Goal: Navigation & Orientation: Find specific page/section

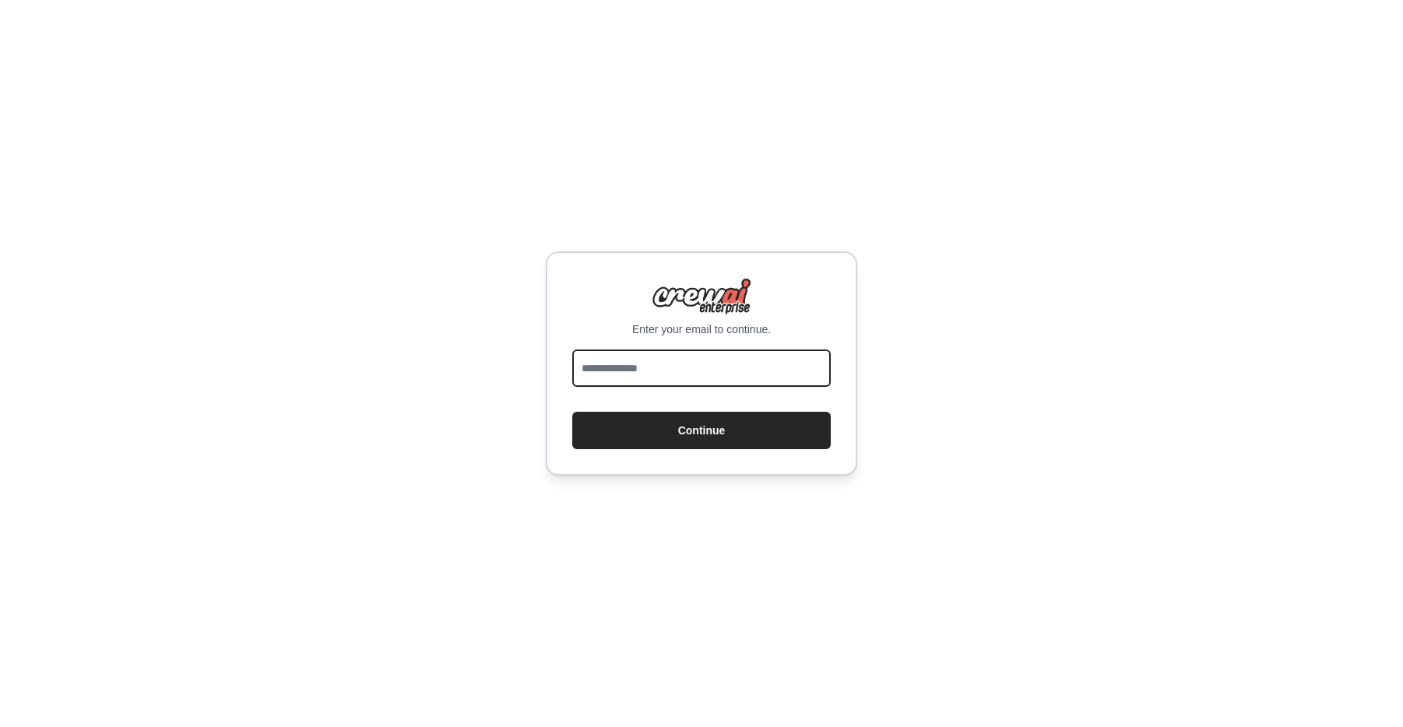
type input "**********"
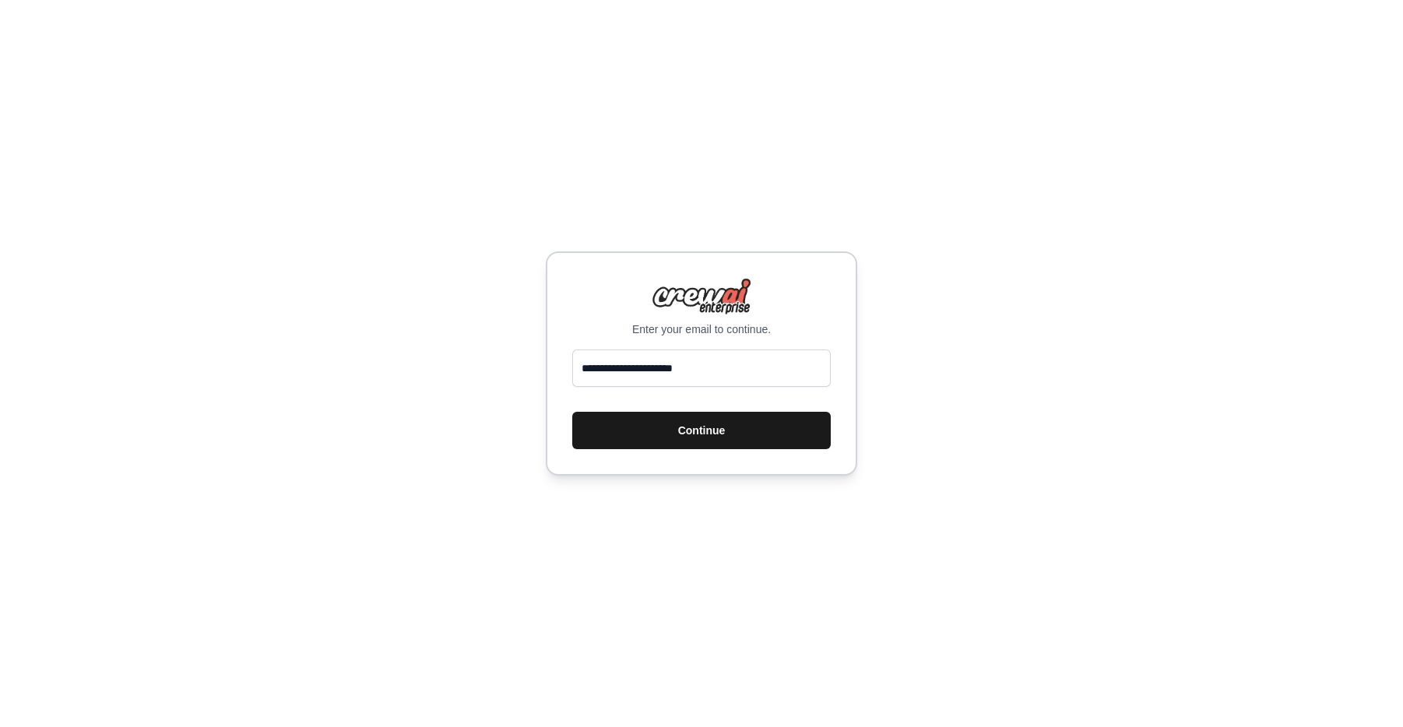
click at [748, 422] on button "Continue" at bounding box center [701, 430] width 259 height 37
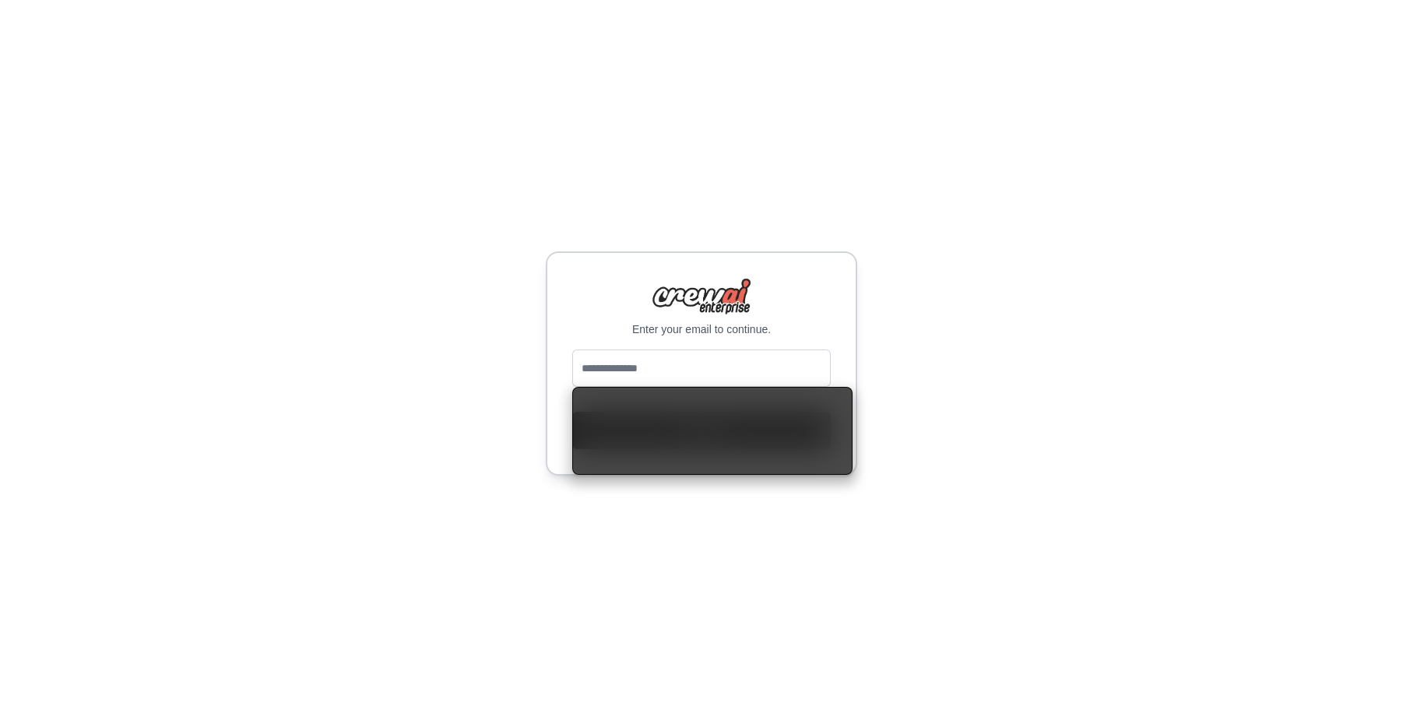
click at [910, 350] on div "Enter your email to continue. Continue" at bounding box center [701, 363] width 1403 height 727
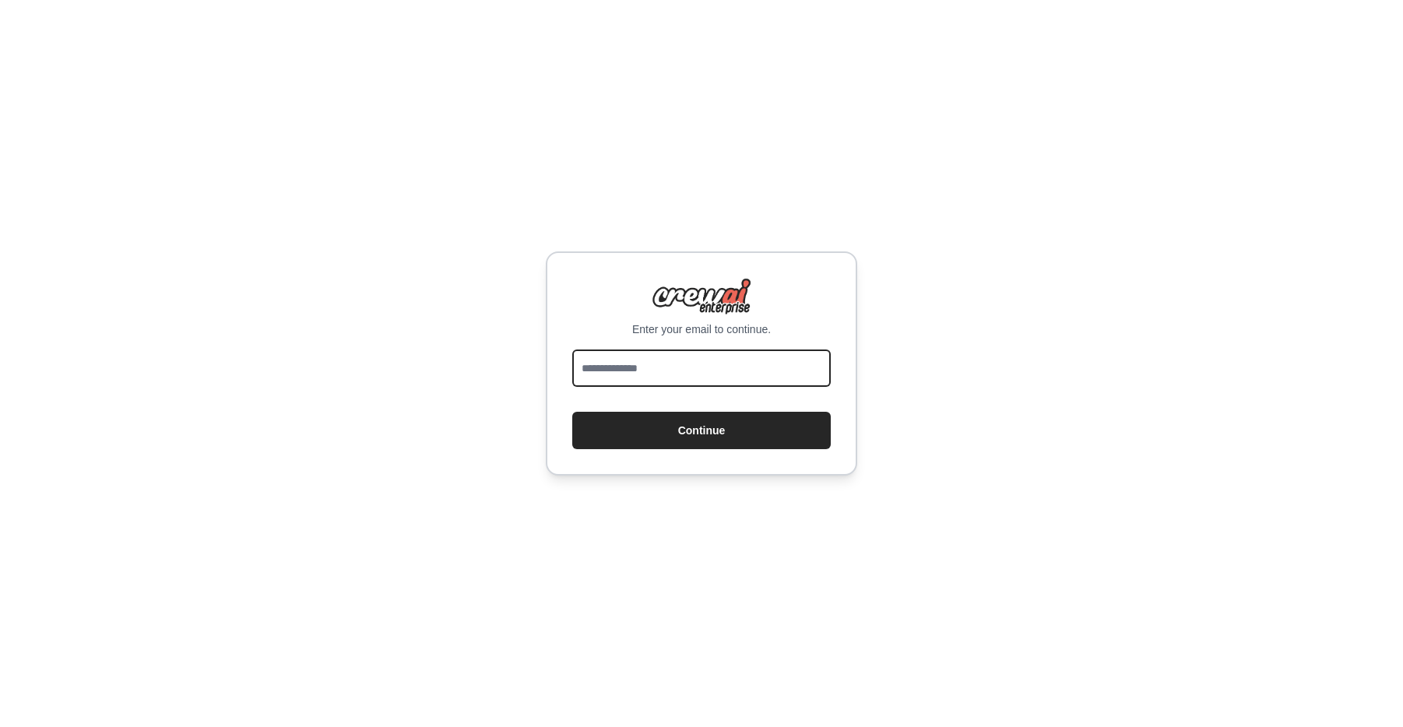
click at [720, 366] on input "email" at bounding box center [701, 368] width 259 height 37
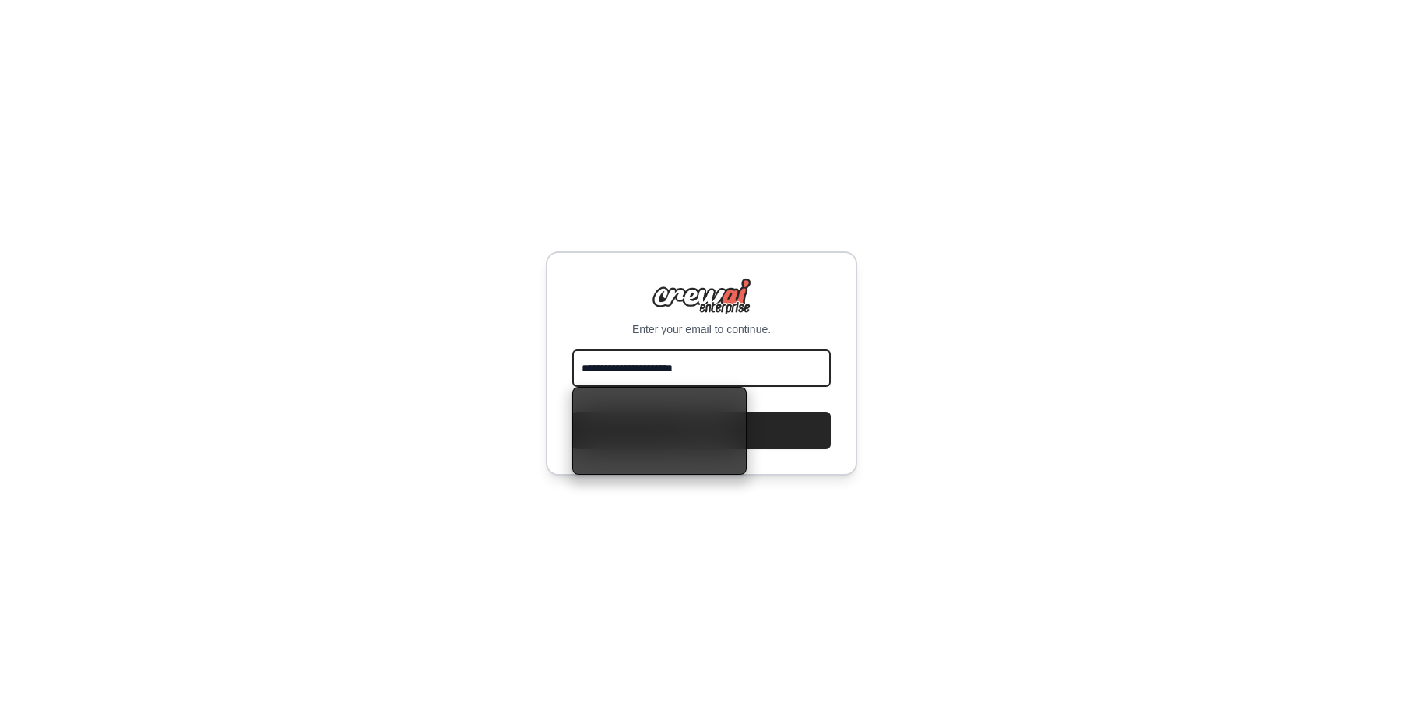
type input "**********"
click at [956, 311] on div "**********" at bounding box center [701, 363] width 1403 height 727
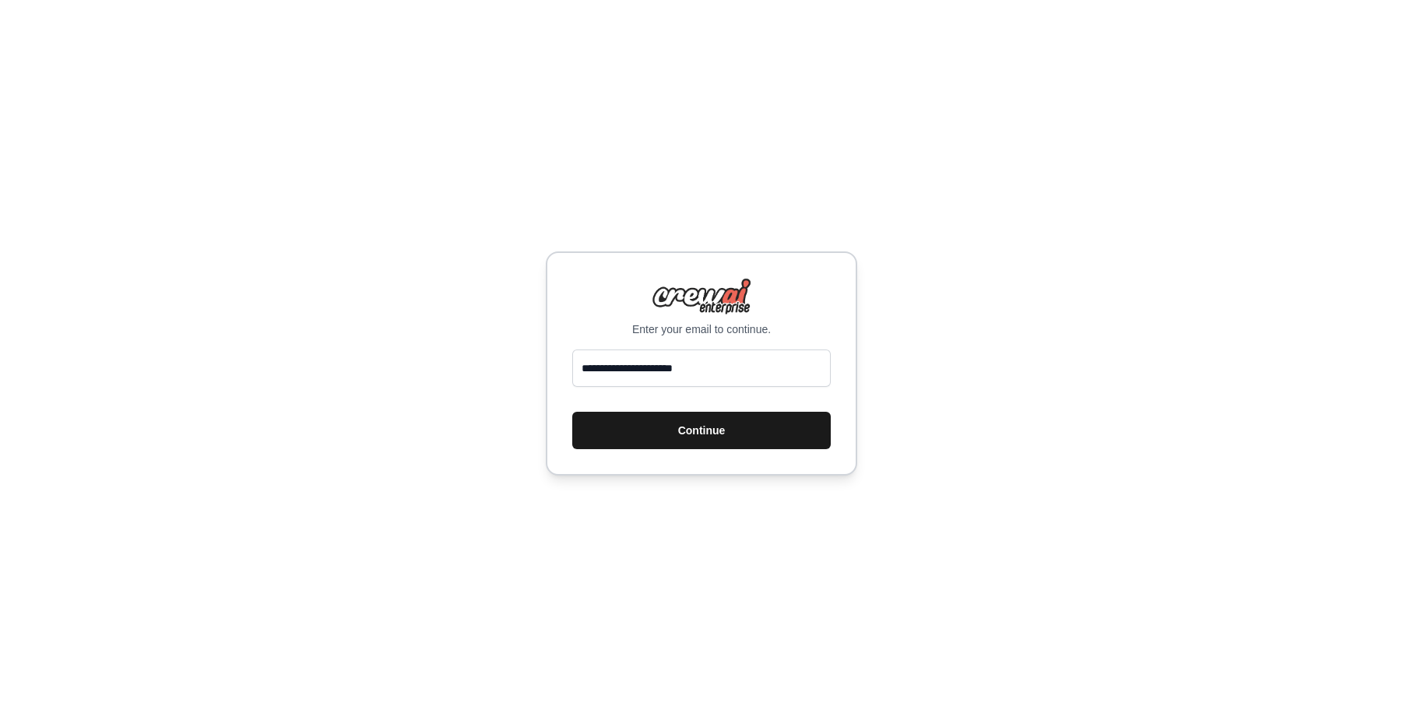
click at [790, 435] on button "Continue" at bounding box center [701, 430] width 259 height 37
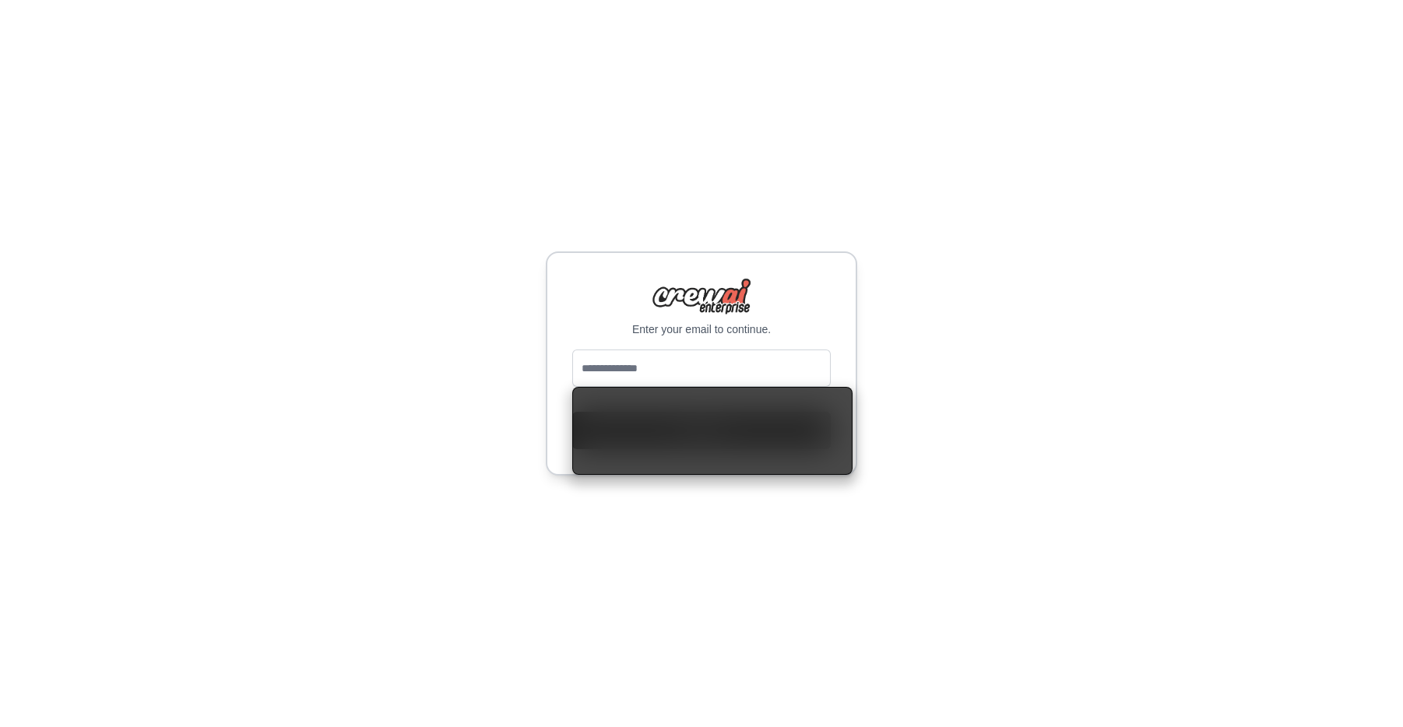
click at [980, 367] on div "Enter your email to continue. Continue" at bounding box center [701, 363] width 1403 height 727
click at [782, 376] on input "email" at bounding box center [701, 368] width 259 height 37
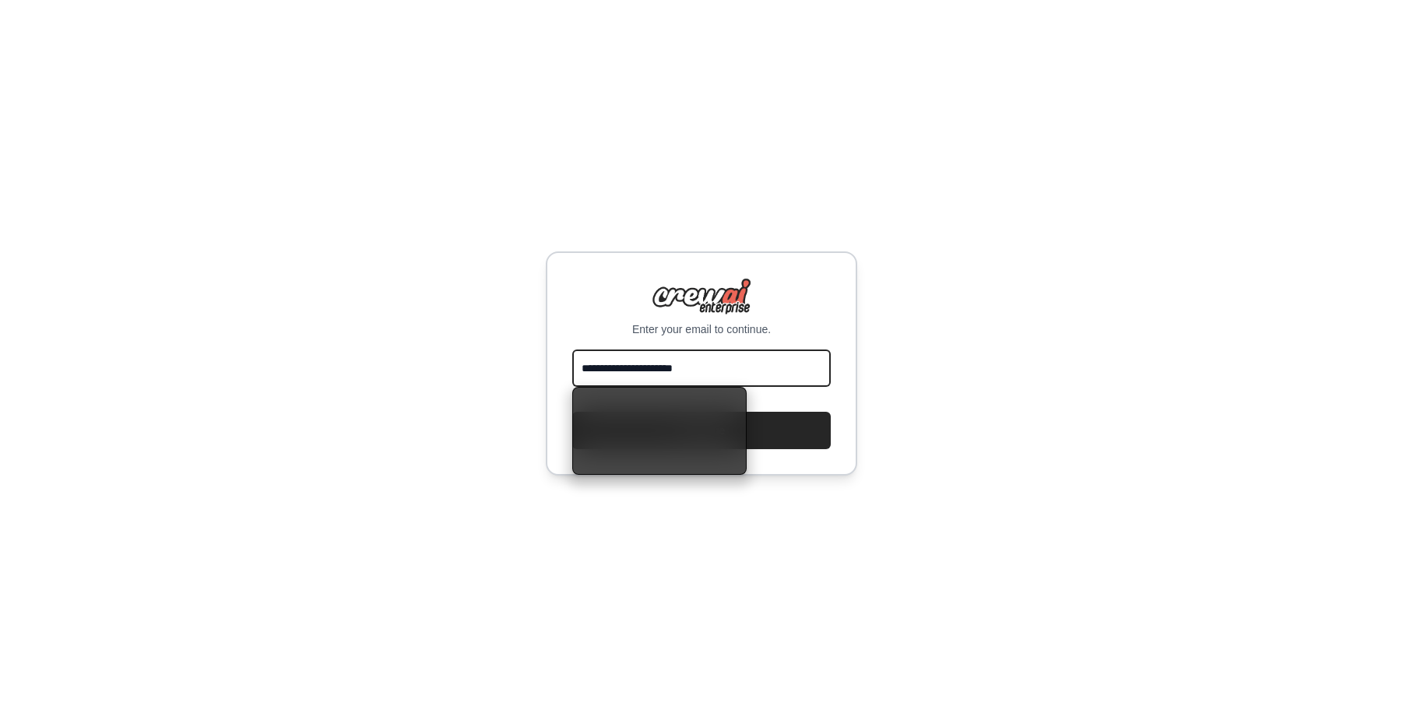
type input "**********"
click at [956, 441] on div "**********" at bounding box center [701, 363] width 1403 height 727
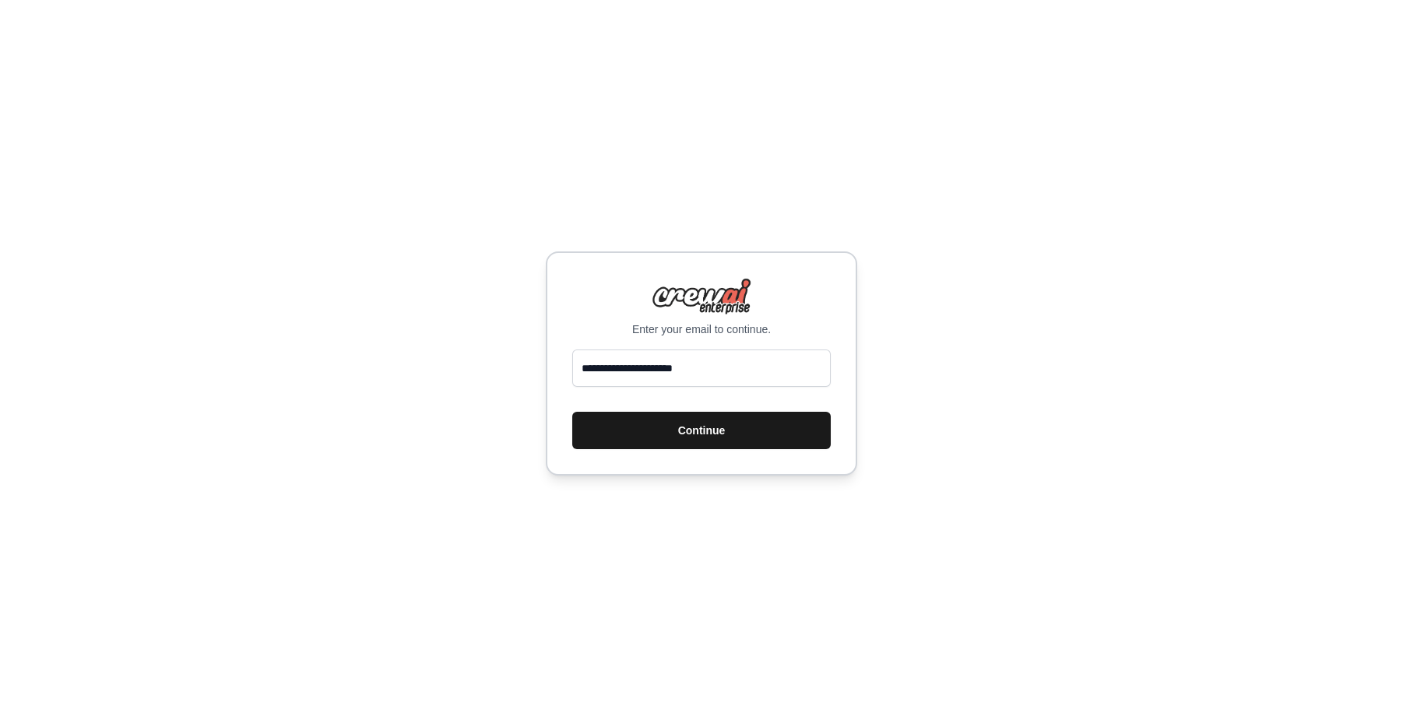
click at [768, 428] on button "Continue" at bounding box center [701, 430] width 259 height 37
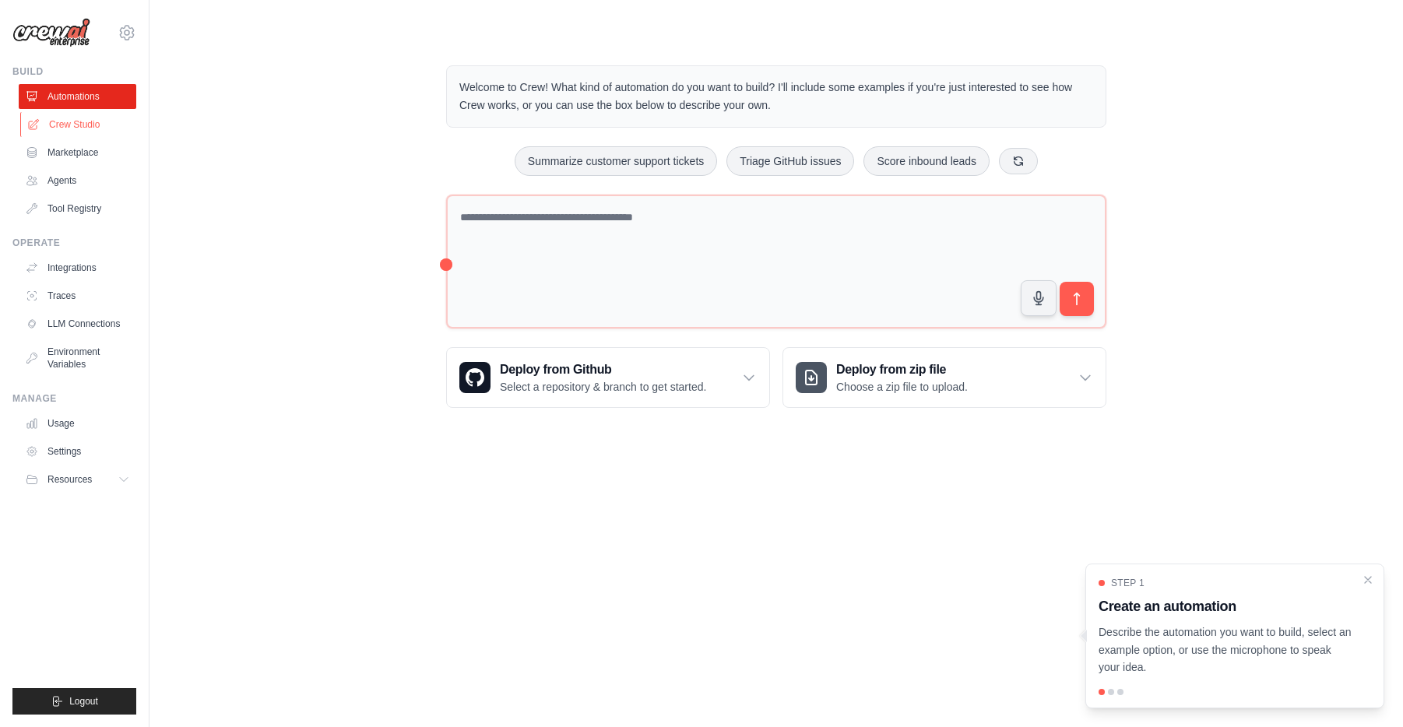
click at [76, 123] on link "Crew Studio" at bounding box center [79, 124] width 118 height 25
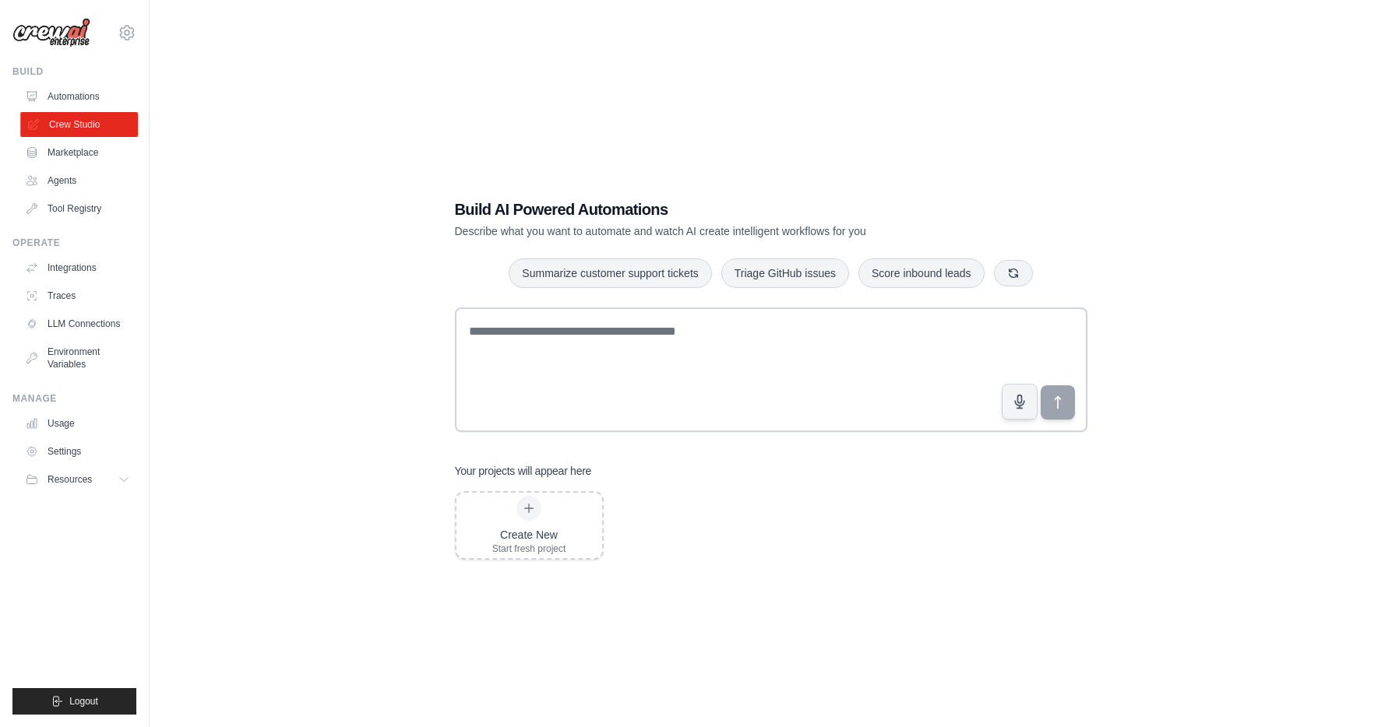
click at [79, 124] on link "Crew Studio" at bounding box center [79, 124] width 118 height 25
click at [86, 271] on link "Integrations" at bounding box center [79, 267] width 118 height 25
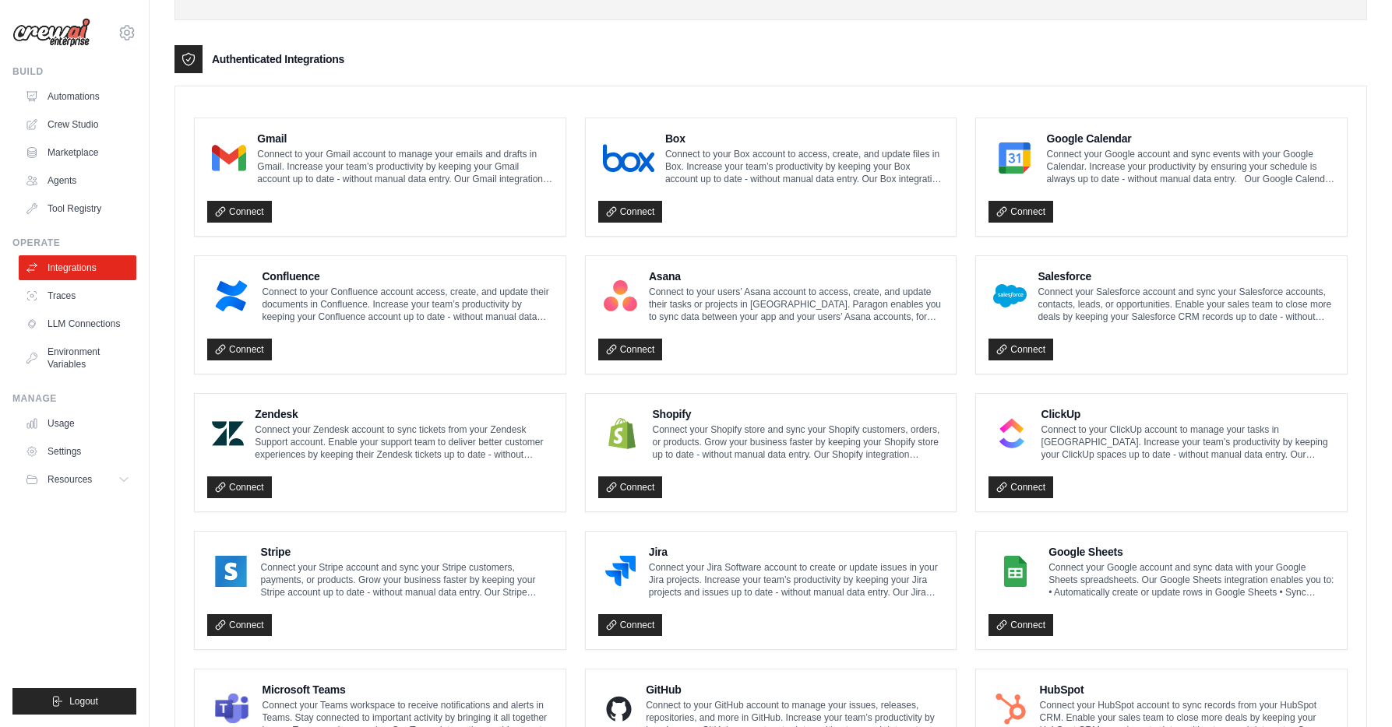
scroll to position [350, 0]
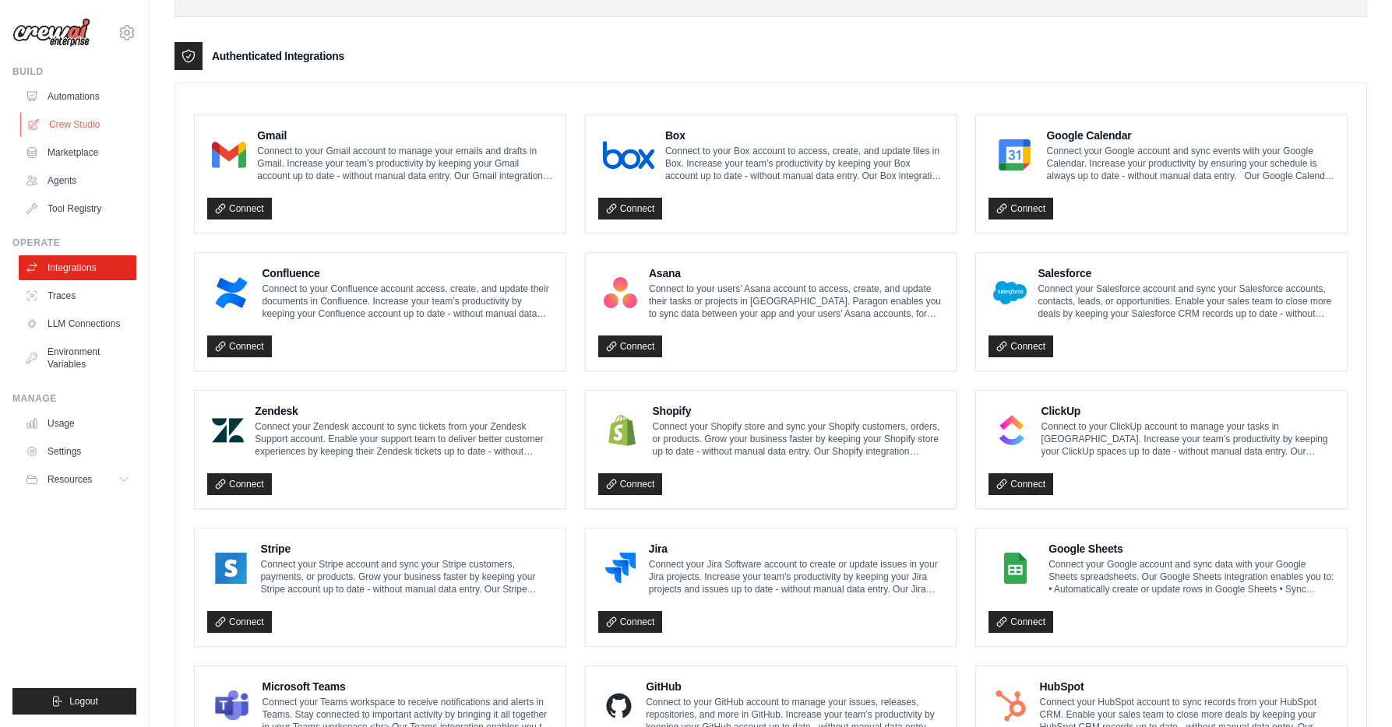
click at [69, 123] on link "Crew Studio" at bounding box center [79, 124] width 118 height 25
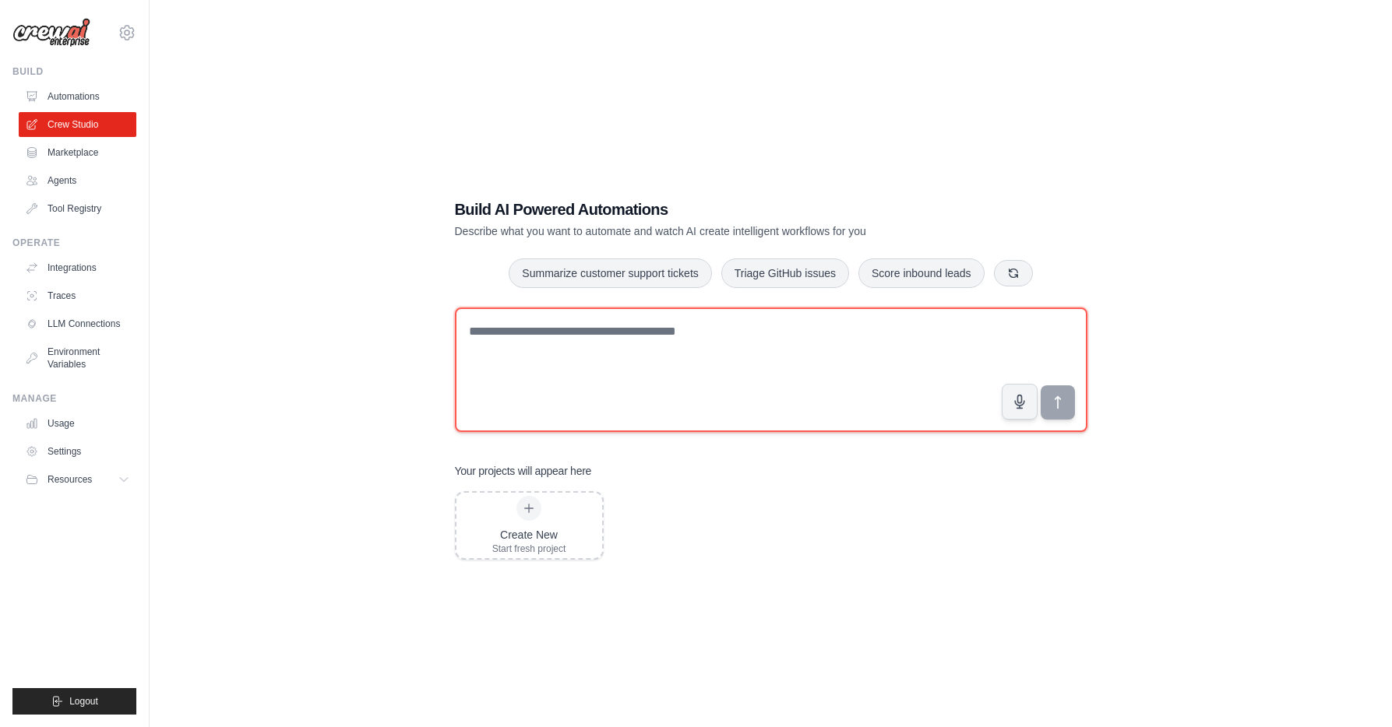
click at [572, 342] on textarea at bounding box center [771, 370] width 632 height 125
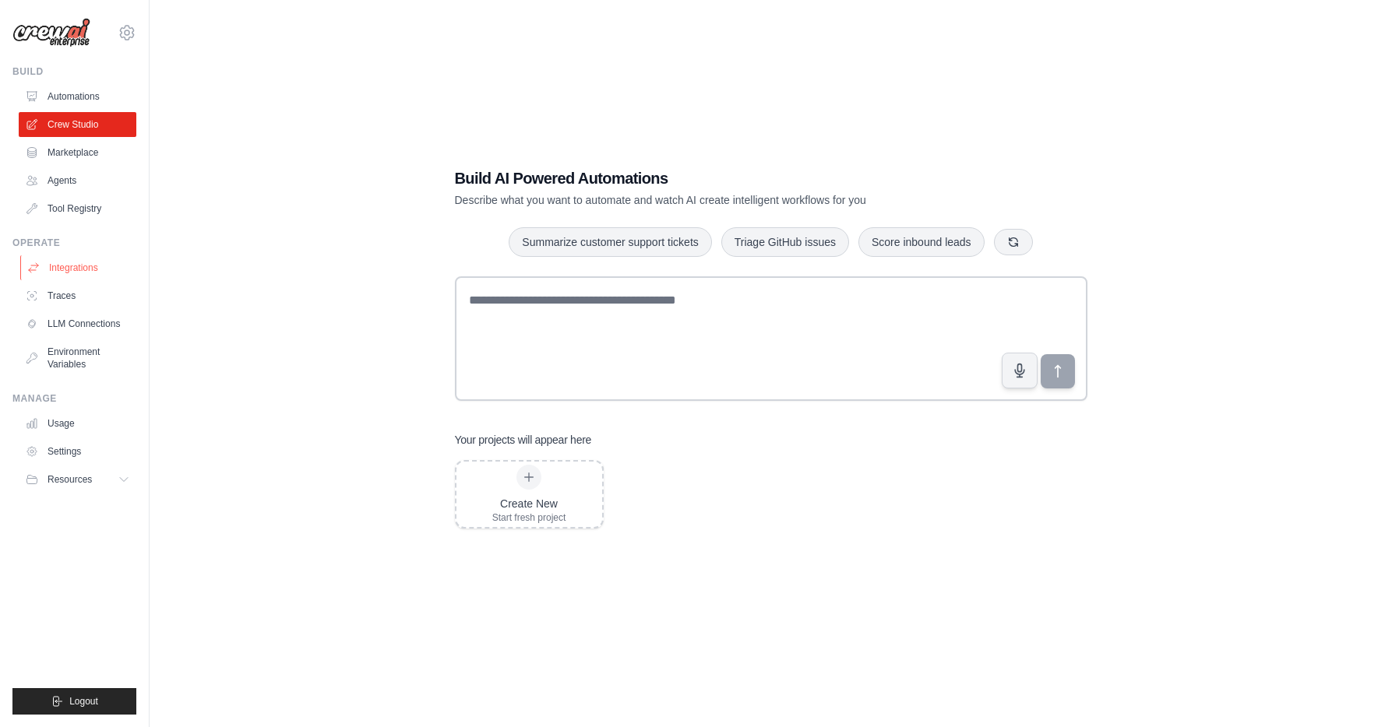
click at [93, 269] on link "Integrations" at bounding box center [79, 267] width 118 height 25
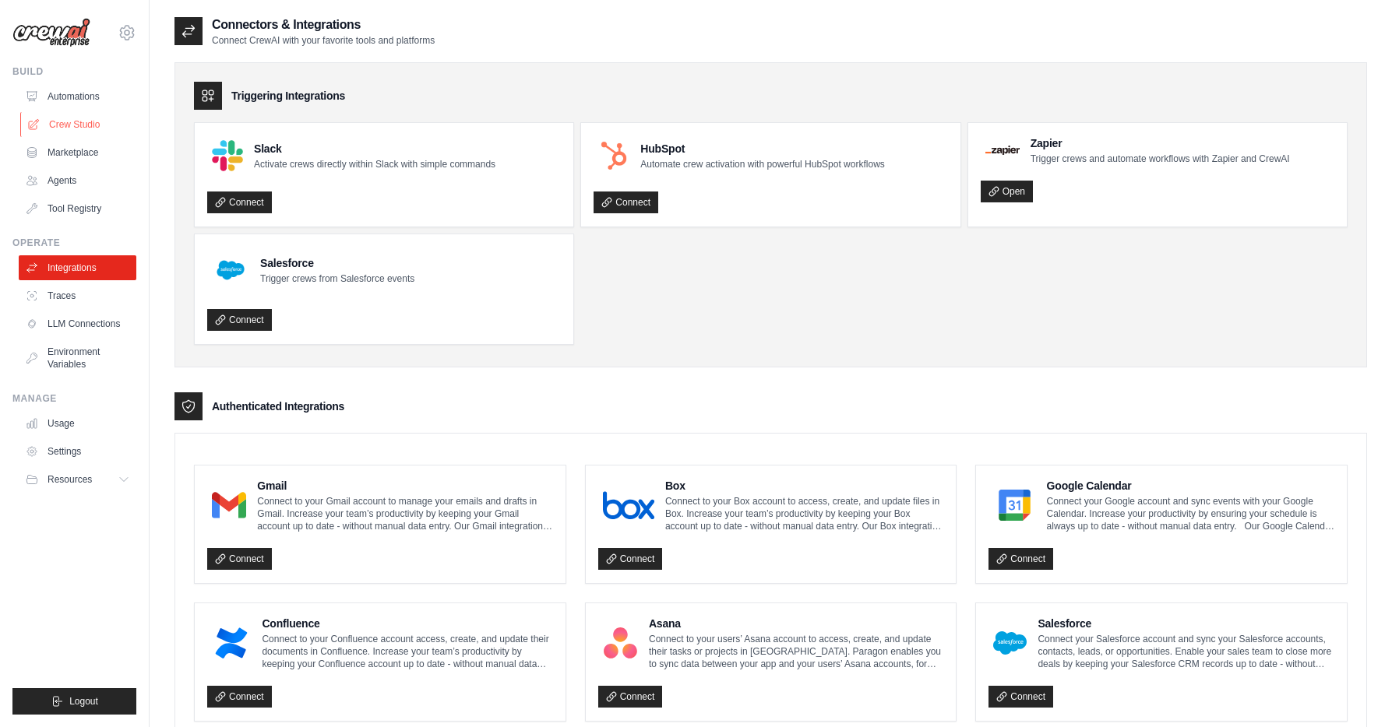
click at [75, 128] on link "Crew Studio" at bounding box center [79, 124] width 118 height 25
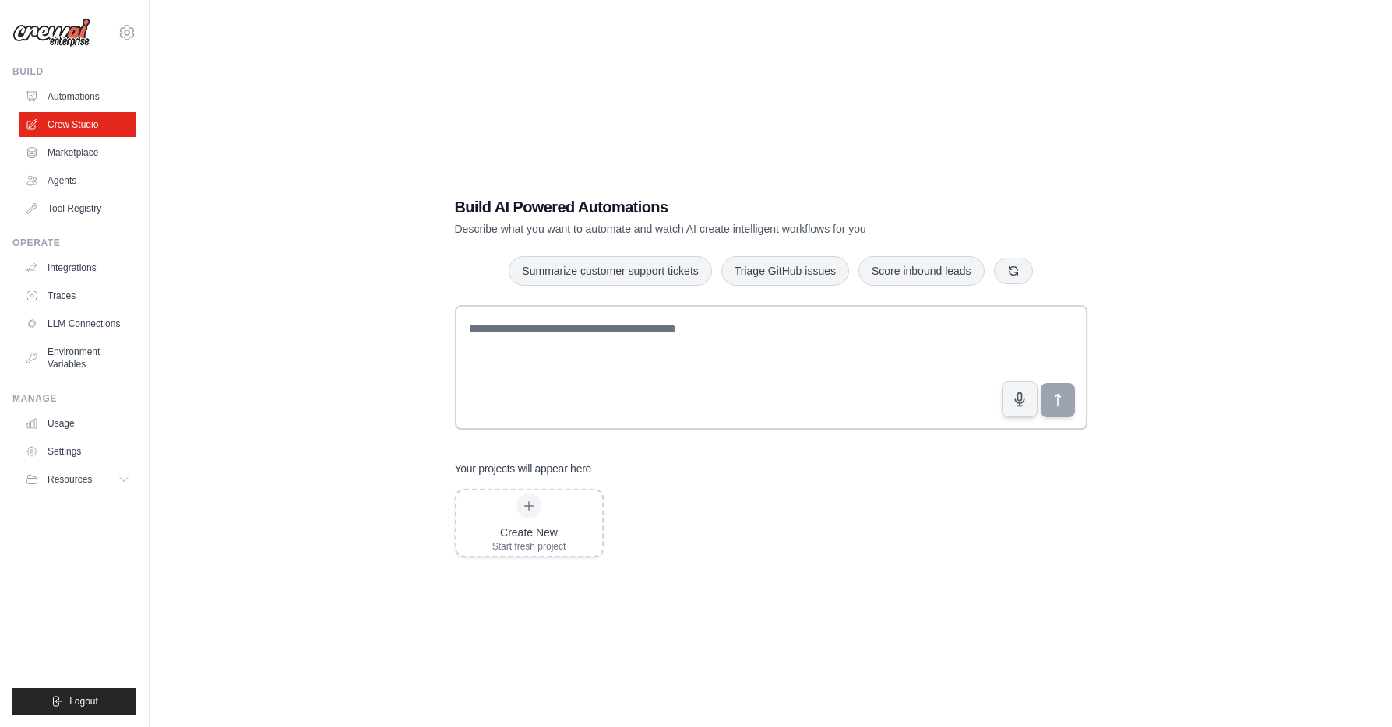
scroll to position [3, 0]
drag, startPoint x: 568, startPoint y: 273, endPoint x: 760, endPoint y: 547, distance: 335.5
click at [760, 547] on div "Build AI Powered Automations Describe what you want to automate and watch AI cr…" at bounding box center [771, 376] width 670 height 411
click at [871, 625] on div "Build AI Powered Automations Describe what you want to automate and watch AI cr…" at bounding box center [770, 375] width 1192 height 727
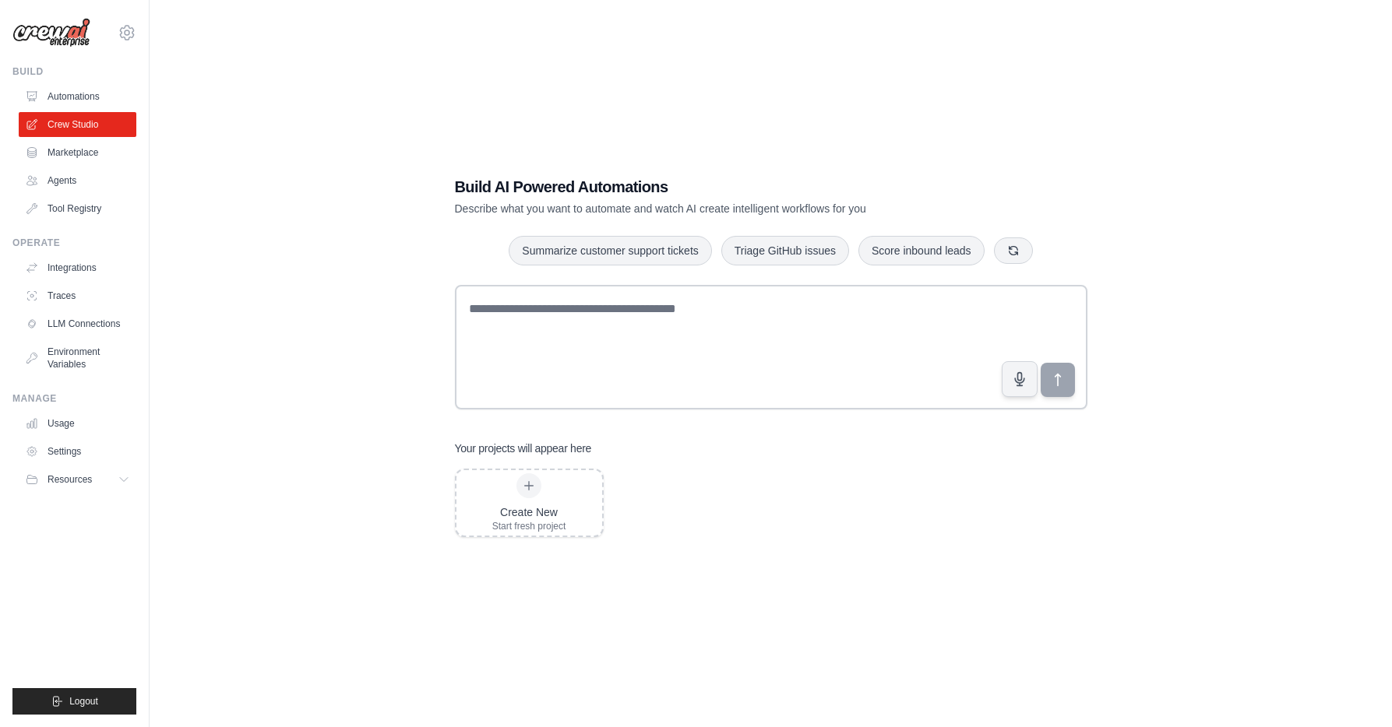
scroll to position [0, 0]
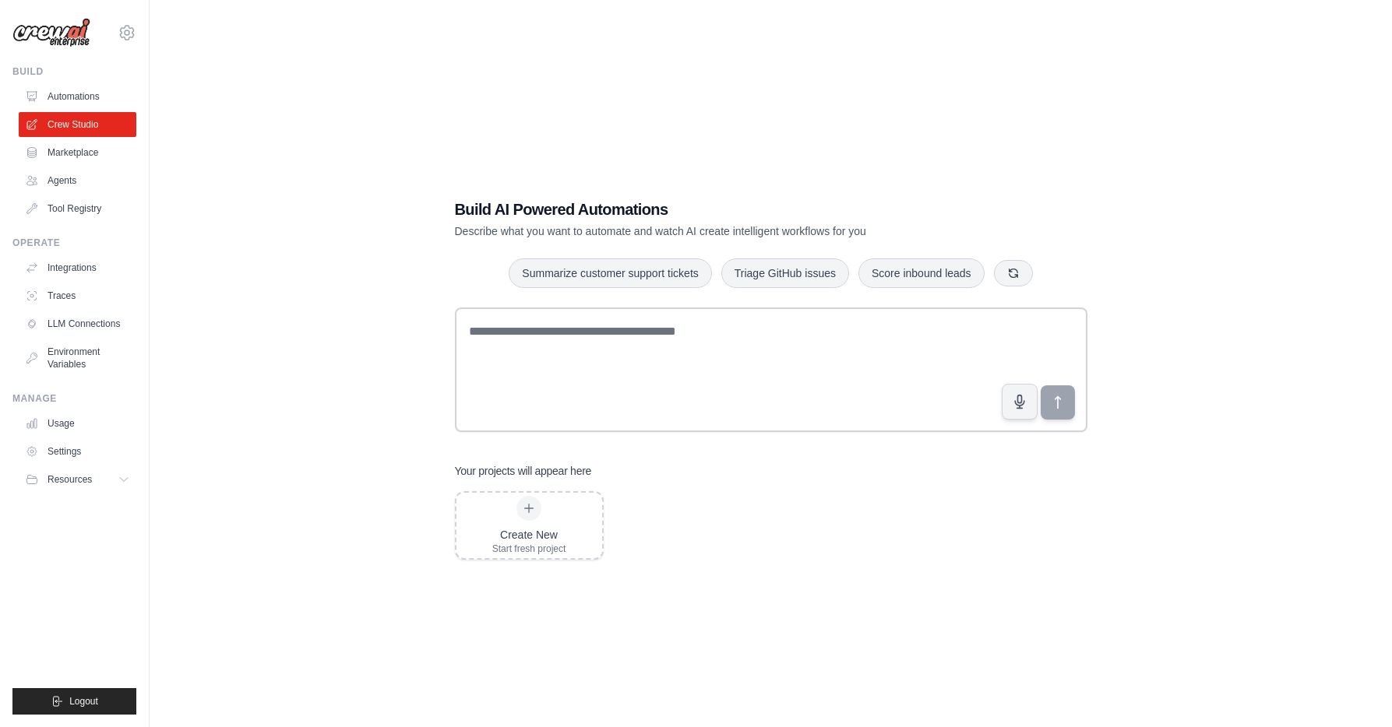
click at [314, 477] on div "Build AI Powered Automations Describe what you want to automate and watch AI cr…" at bounding box center [770, 379] width 1192 height 727
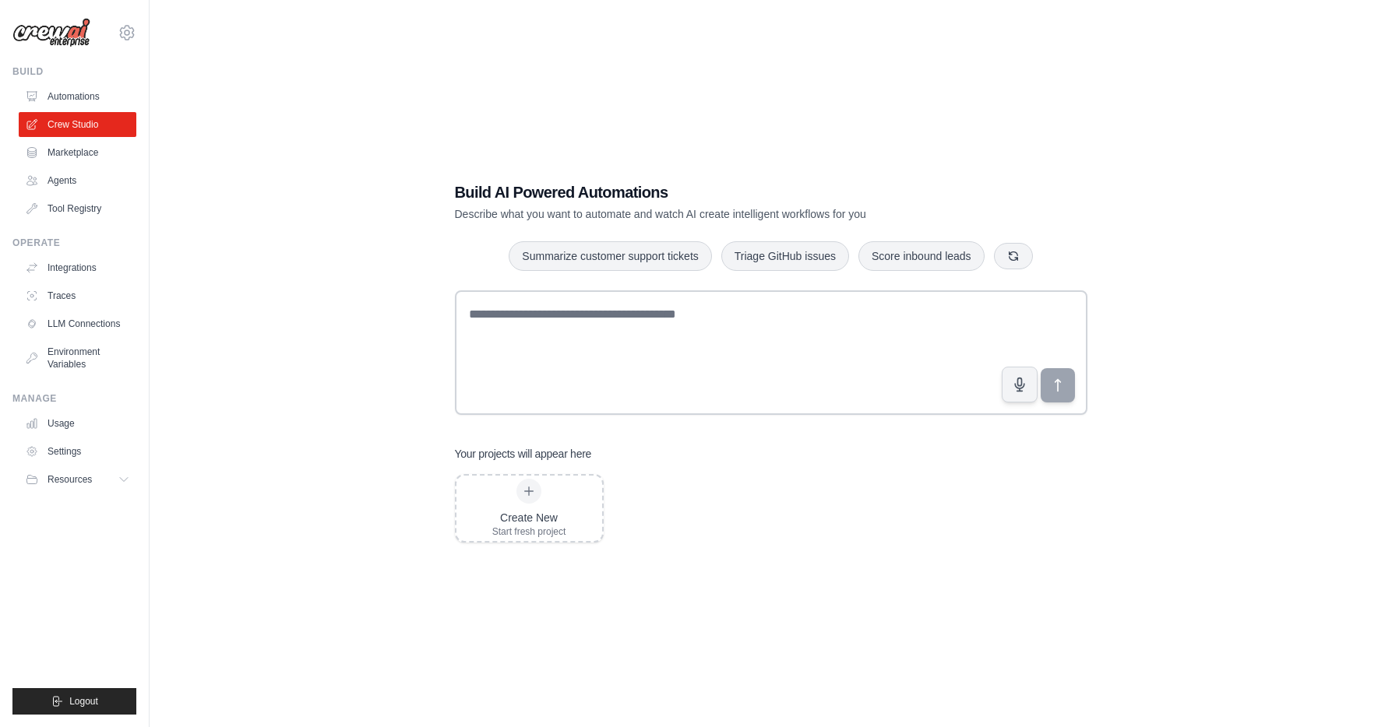
scroll to position [31, 0]
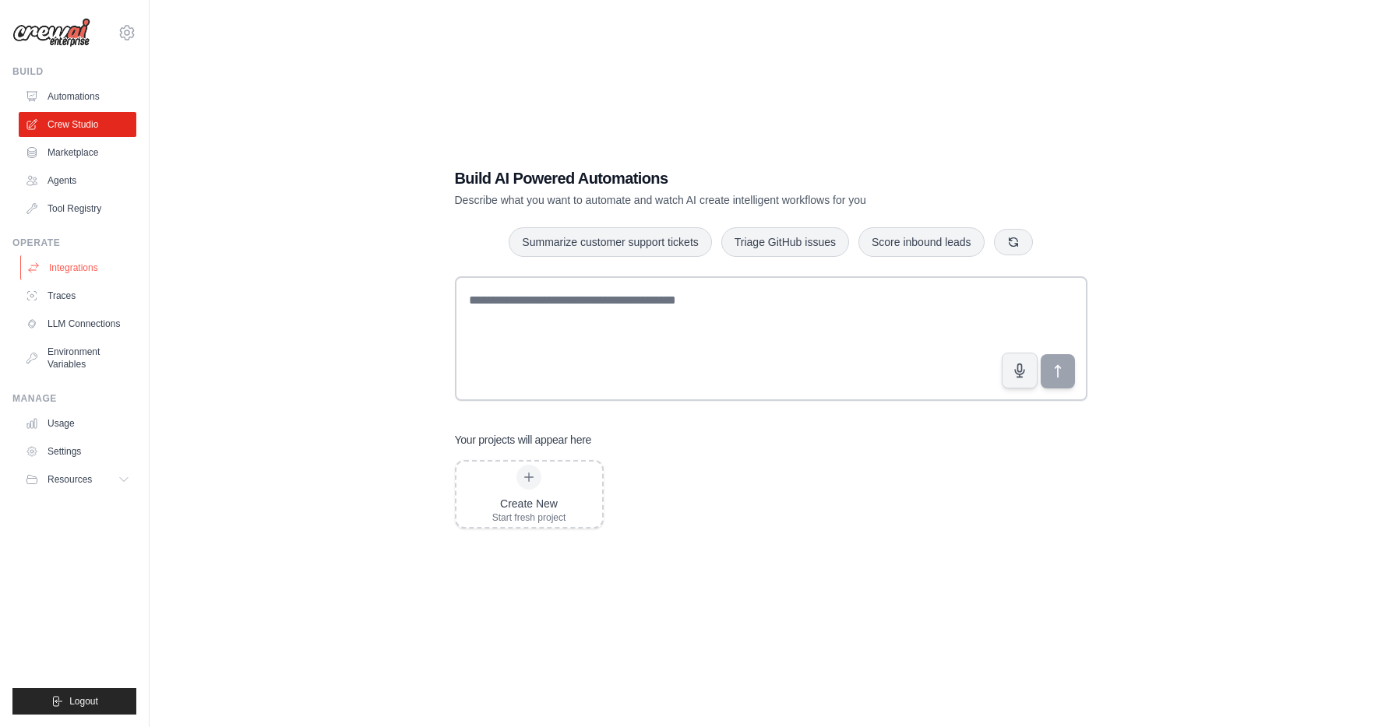
click at [97, 270] on link "Integrations" at bounding box center [79, 267] width 118 height 25
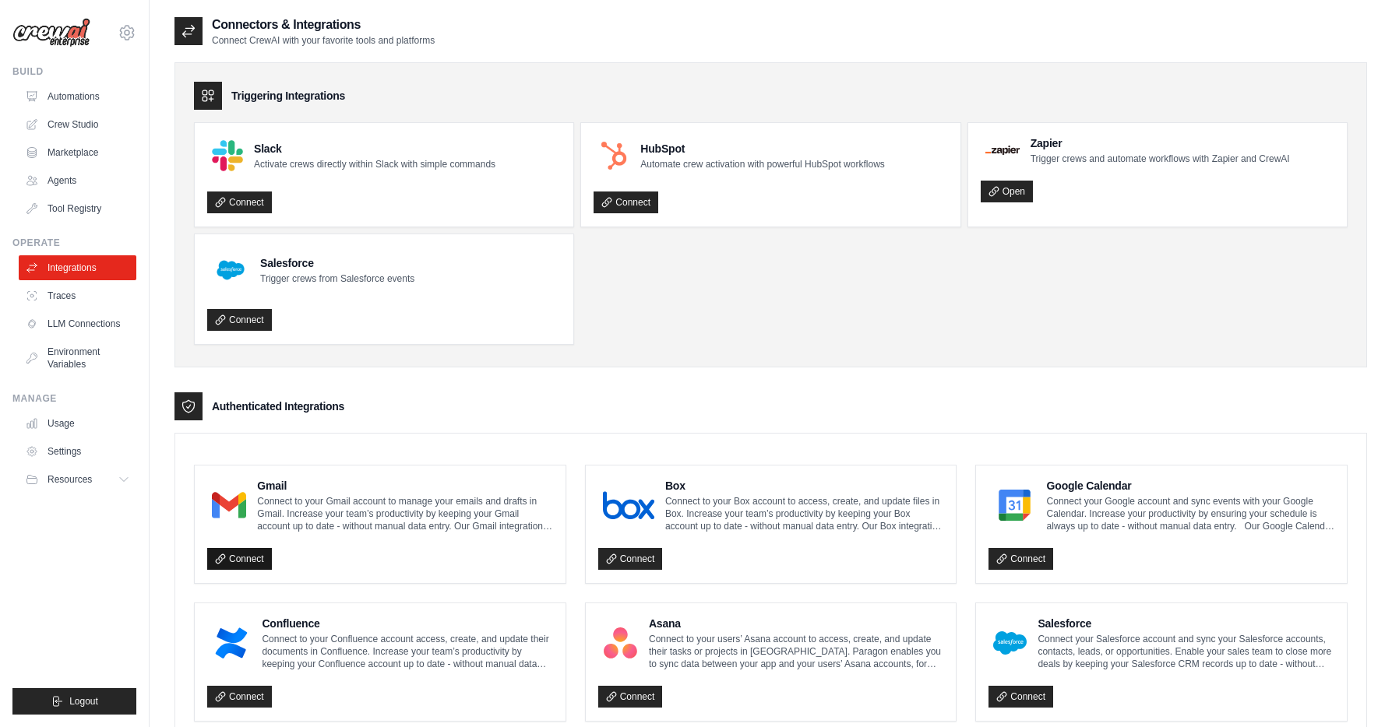
click at [245, 561] on link "Connect" at bounding box center [239, 559] width 65 height 22
click at [349, 565] on div "Connect" at bounding box center [380, 555] width 346 height 32
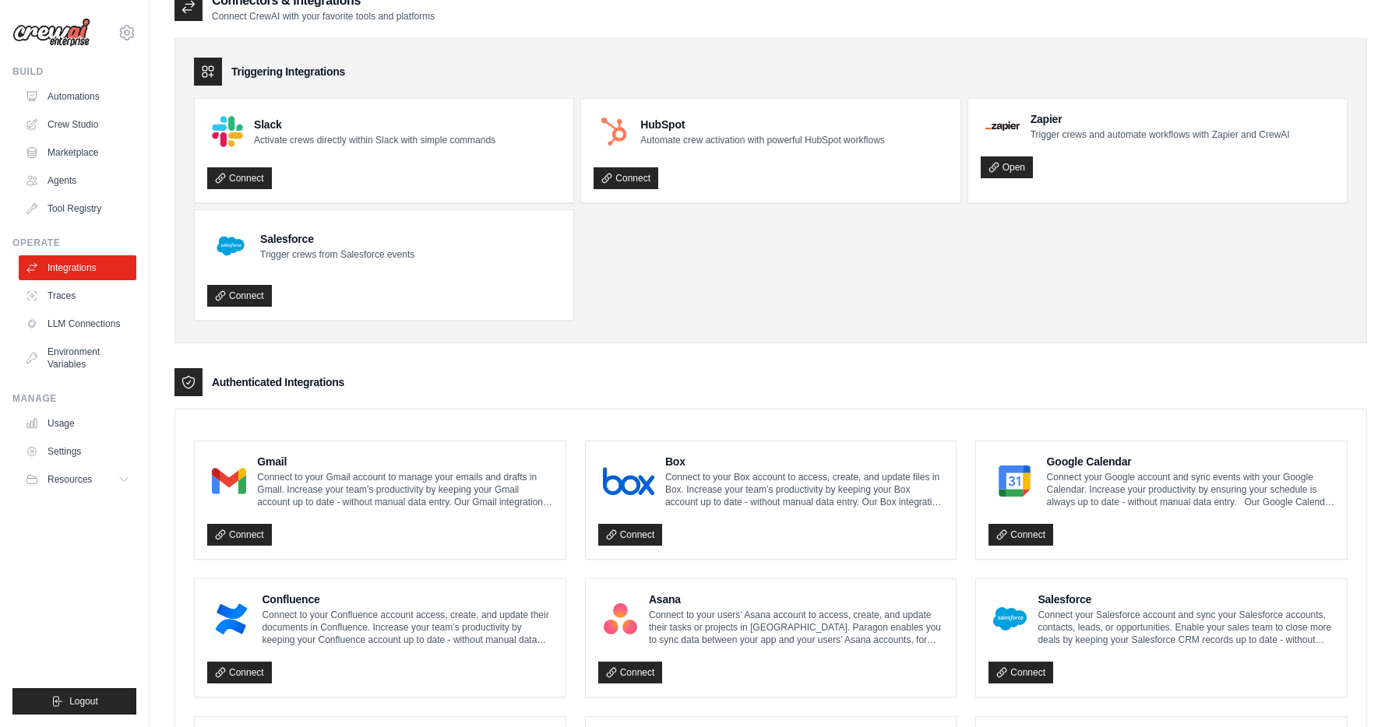
scroll to position [51, 0]
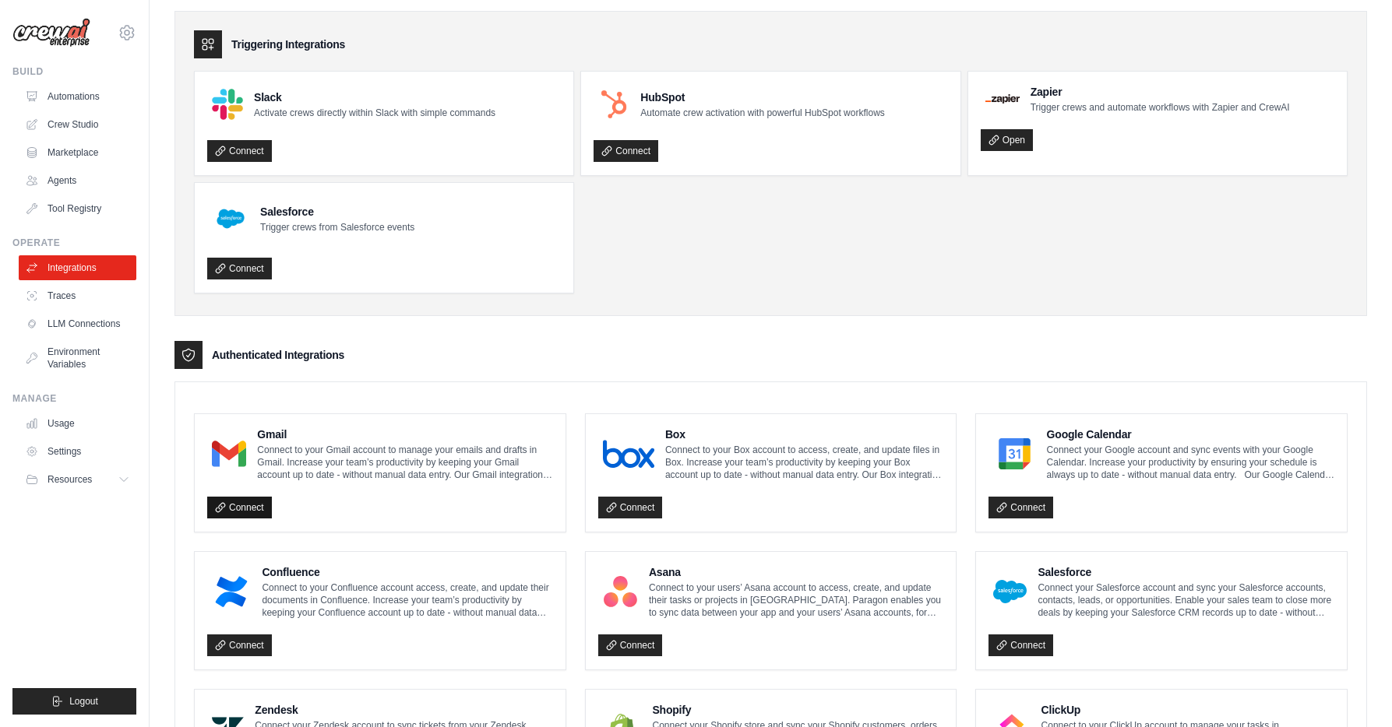
click at [255, 506] on link "Connect" at bounding box center [239, 508] width 65 height 22
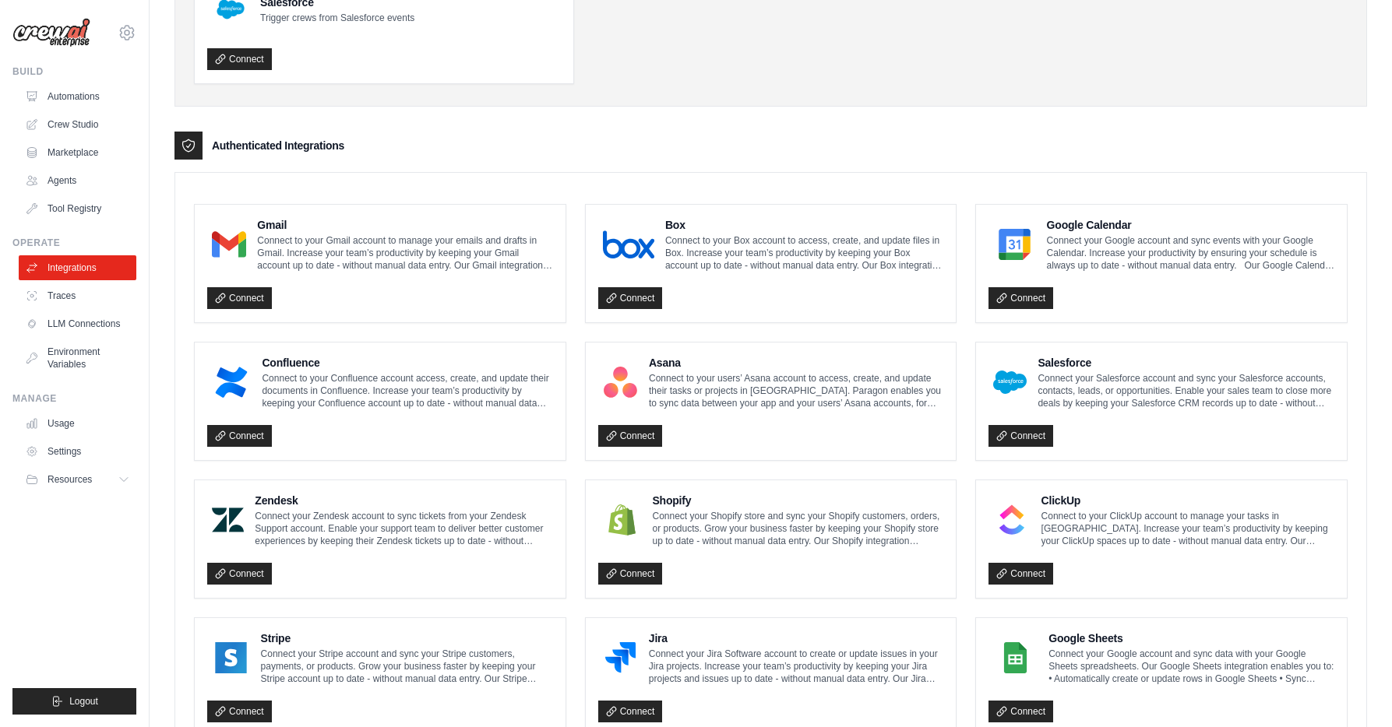
scroll to position [0, 0]
